Goal: Transaction & Acquisition: Purchase product/service

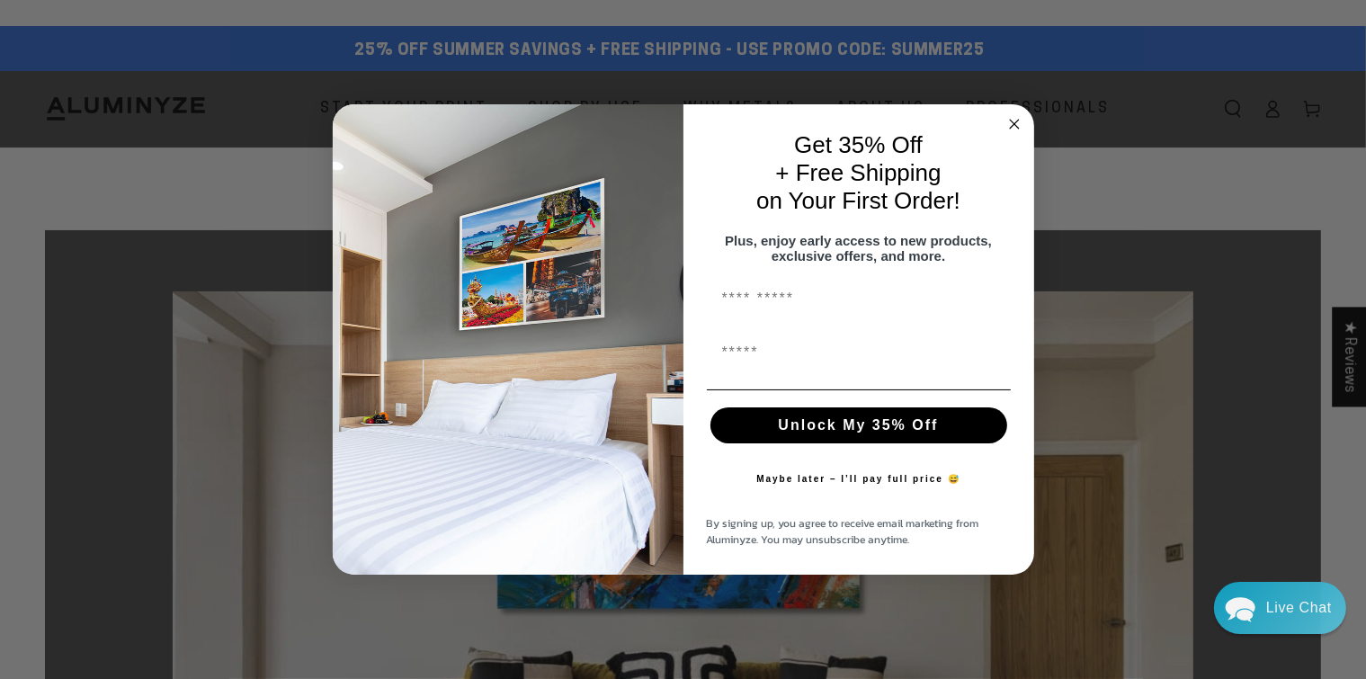
click at [1014, 113] on circle "Close dialog" at bounding box center [1014, 123] width 21 height 21
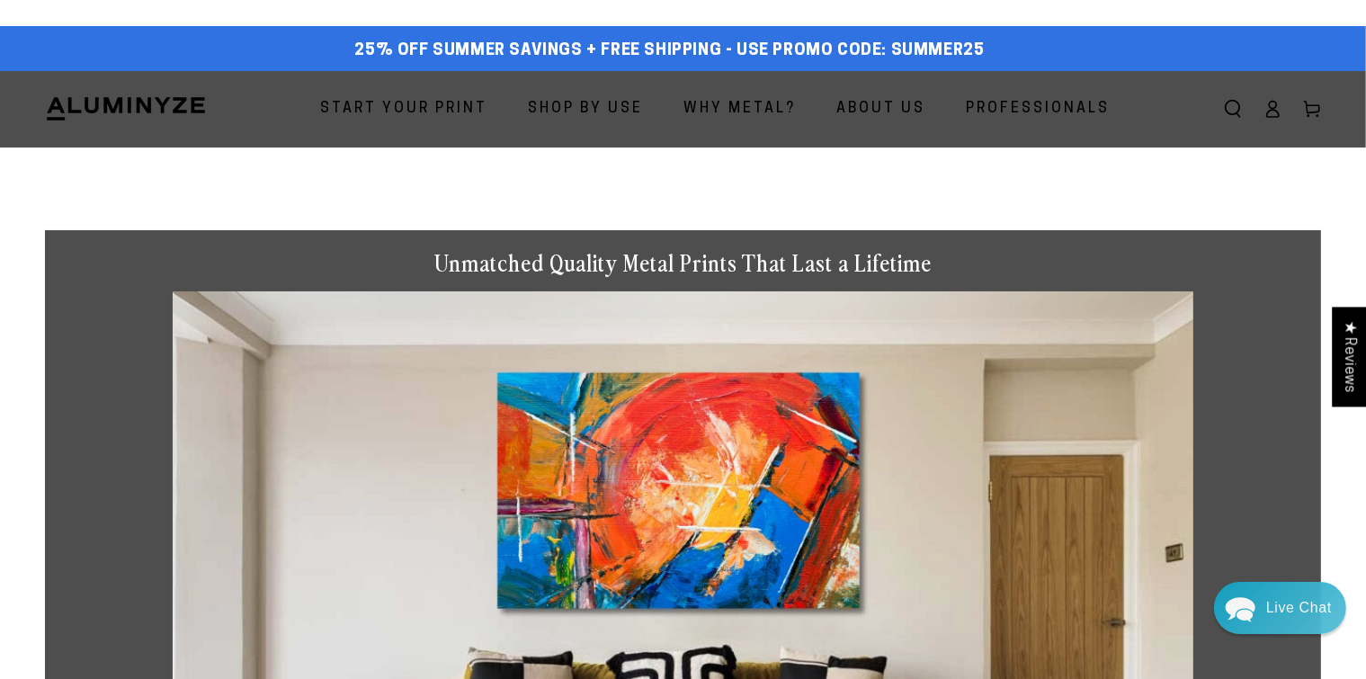
click at [425, 109] on span "Start Your Print" at bounding box center [403, 109] width 167 height 26
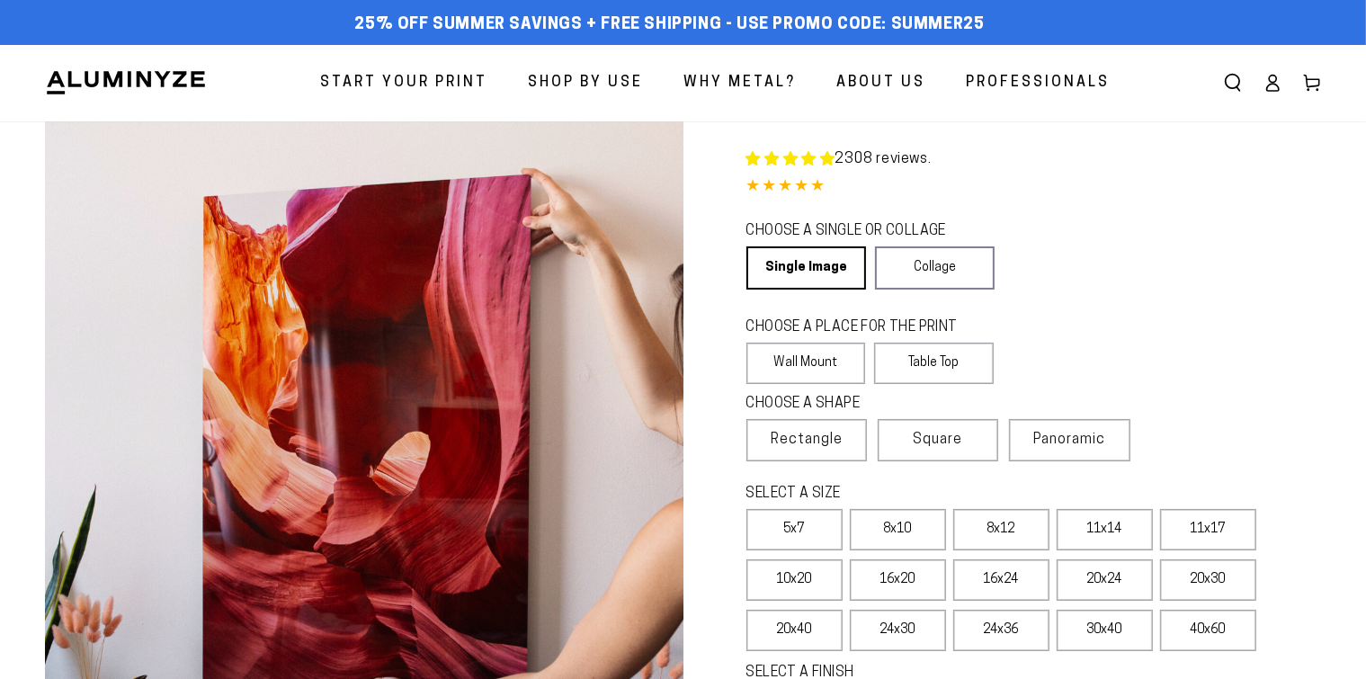
select select "**********"
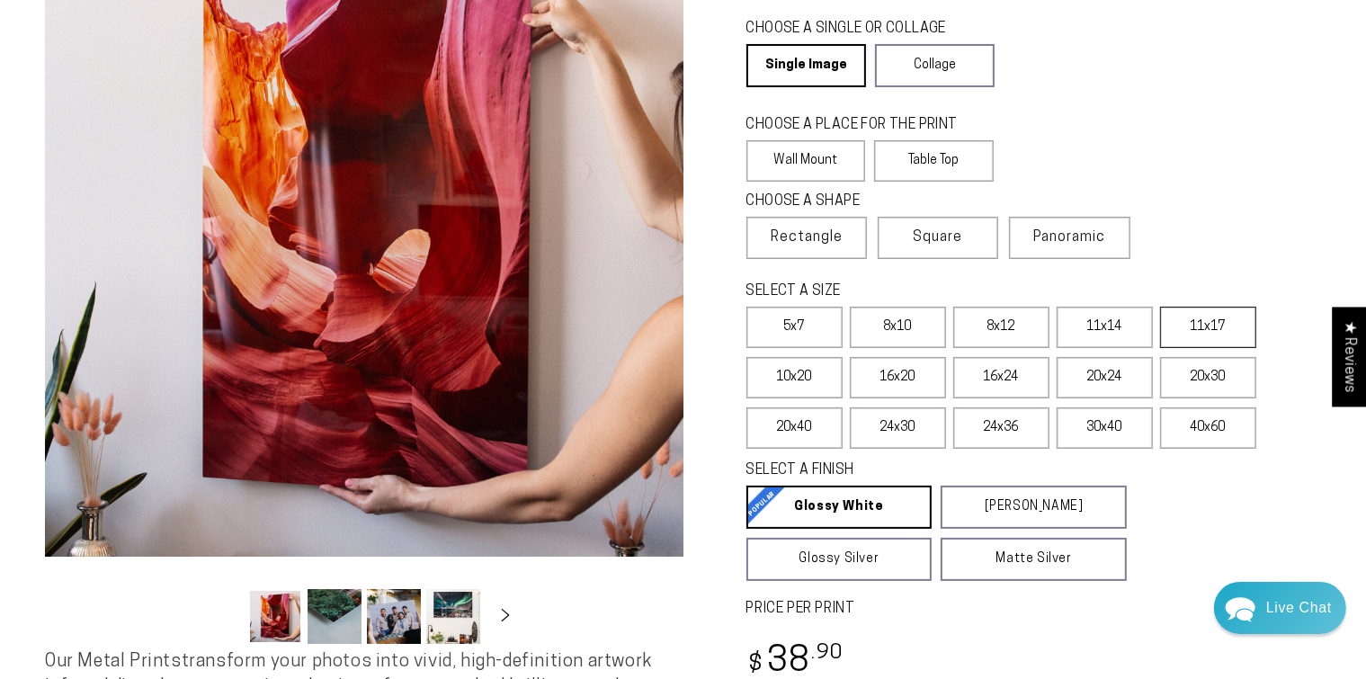
scroll to position [203, 0]
click at [1204, 372] on label "20x30" at bounding box center [1208, 376] width 96 height 41
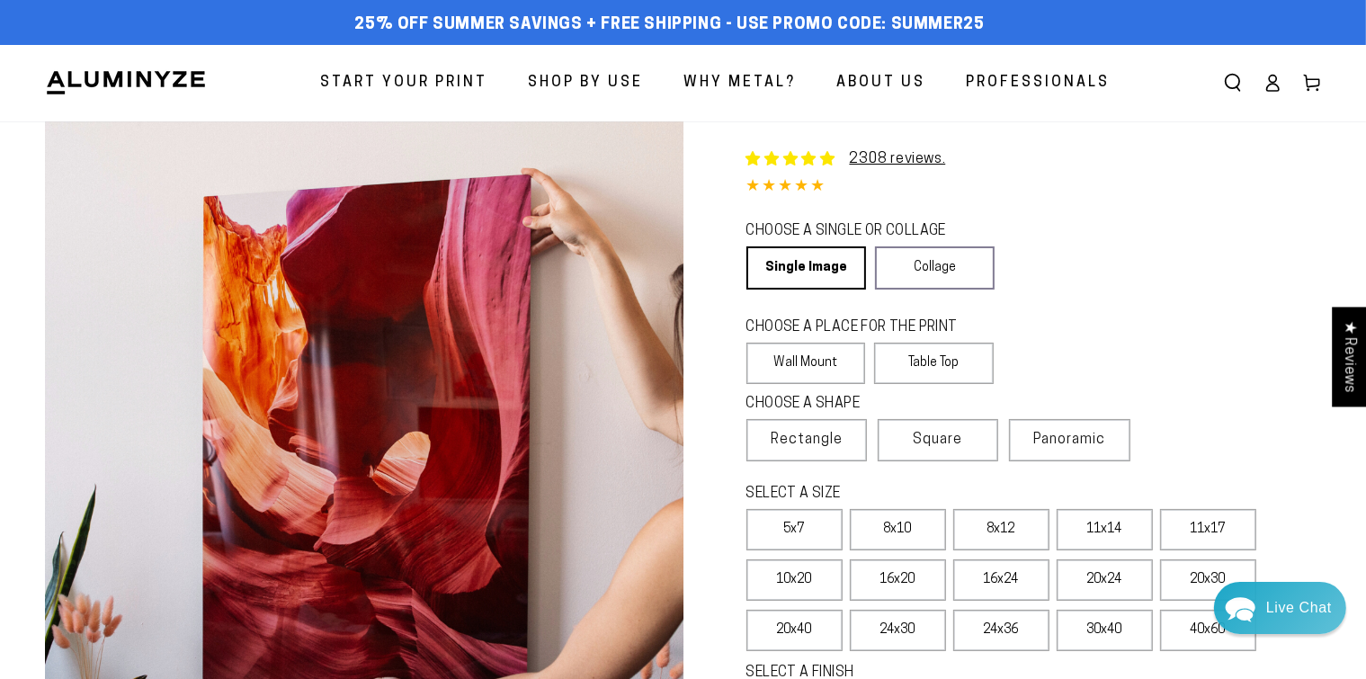
click at [439, 85] on span "Start Your Print" at bounding box center [403, 83] width 167 height 26
select select "**********"
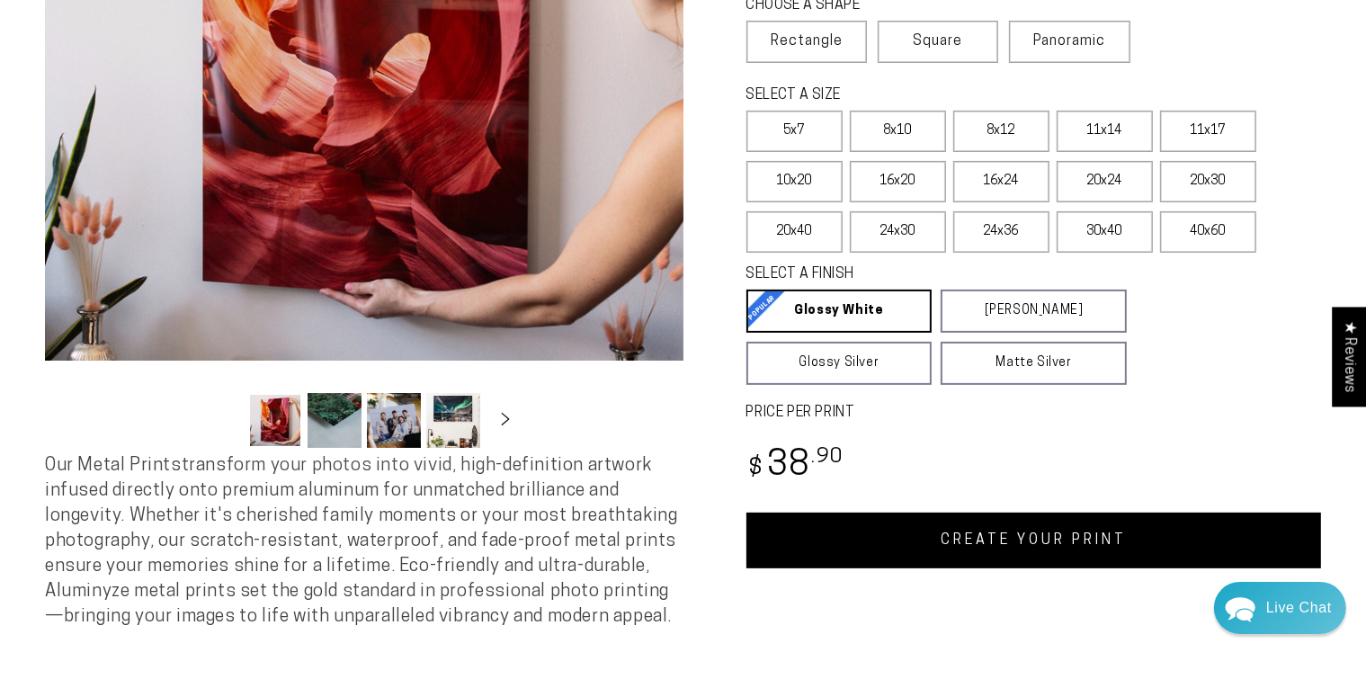
scroll to position [407, 0]
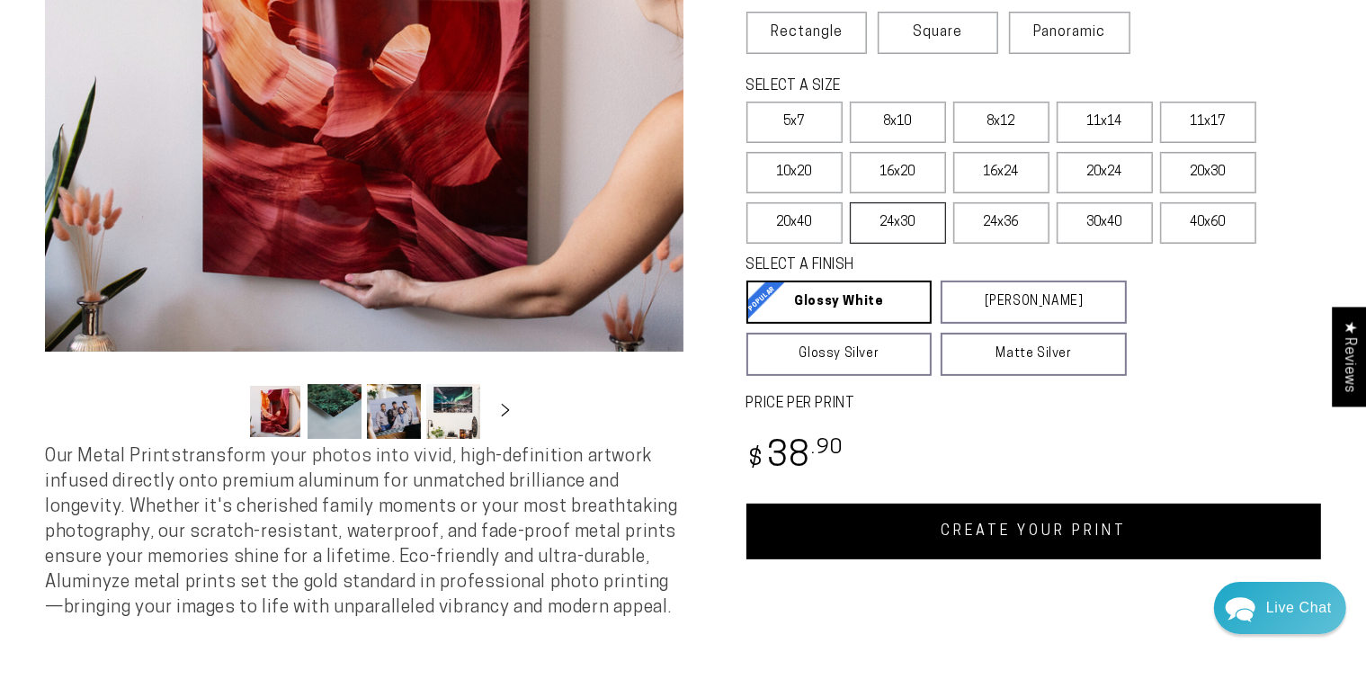
click at [908, 214] on label "24x30" at bounding box center [898, 222] width 96 height 41
click at [1090, 171] on label "20x24" at bounding box center [1105, 172] width 96 height 41
click at [1198, 169] on label "20x30" at bounding box center [1208, 172] width 96 height 41
click at [1090, 33] on span "Panoramic" at bounding box center [1070, 32] width 72 height 14
